Goal: Check status: Check status

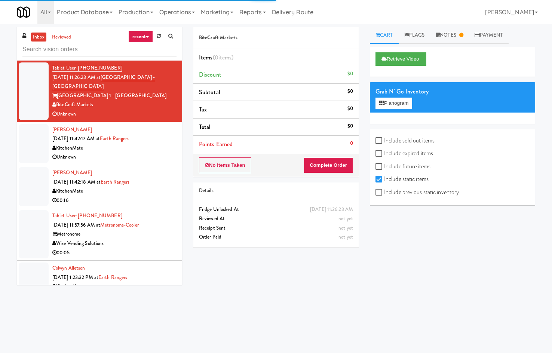
click at [106, 49] on input "text" at bounding box center [99, 50] width 154 height 14
type input "BV Machine 1"
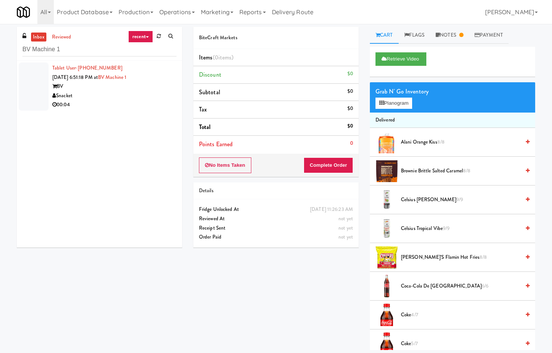
click at [113, 111] on li "Tablet User · (417) 380-6848 [DATE] 6:51:18 PM at BV Machine 1 BV Snacket 00:04" at bounding box center [99, 87] width 165 height 52
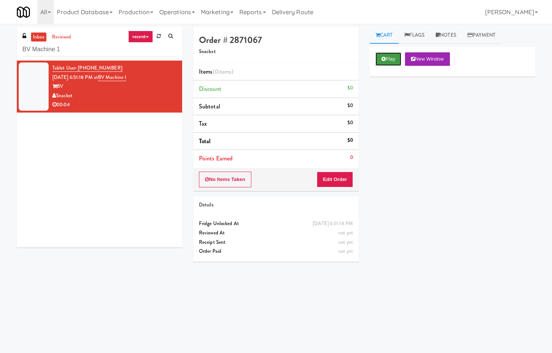
click at [384, 57] on icon at bounding box center [384, 58] width 4 height 5
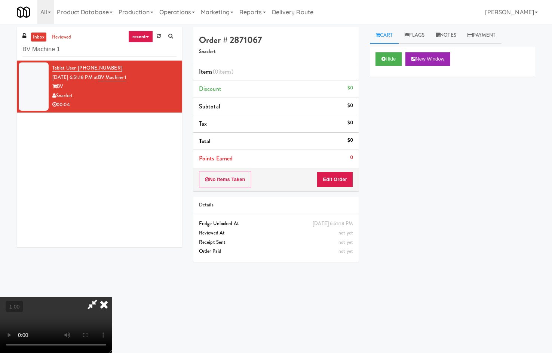
click at [112, 297] on icon at bounding box center [104, 304] width 16 height 15
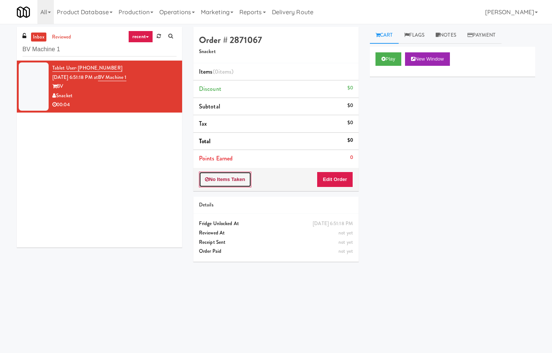
click at [223, 180] on button "No Items Taken" at bounding box center [225, 180] width 52 height 16
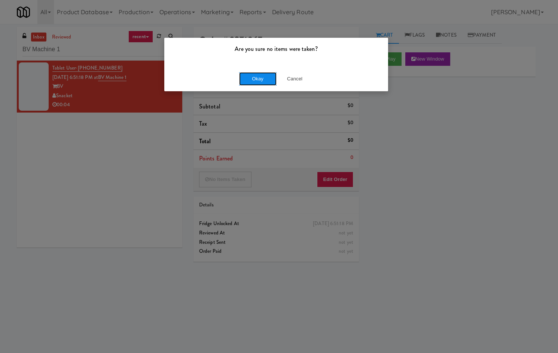
click at [254, 80] on button "Okay" at bounding box center [257, 78] width 37 height 13
